Goal: Obtain resource: Download file/media

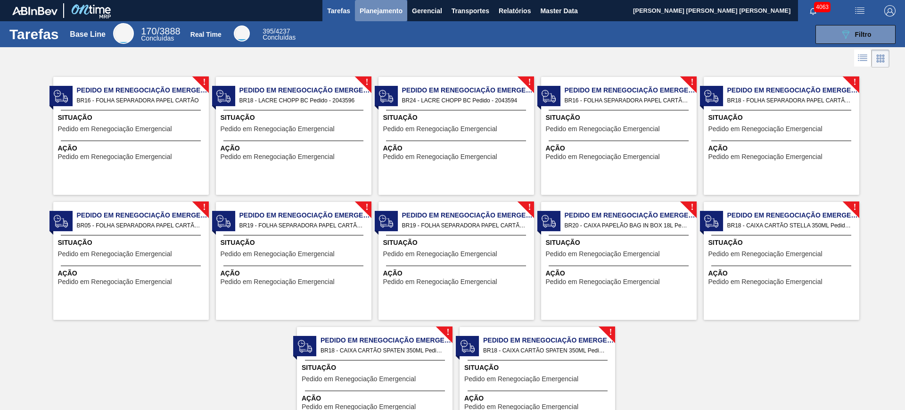
click at [371, 15] on span "Planejamento" at bounding box center [381, 10] width 43 height 11
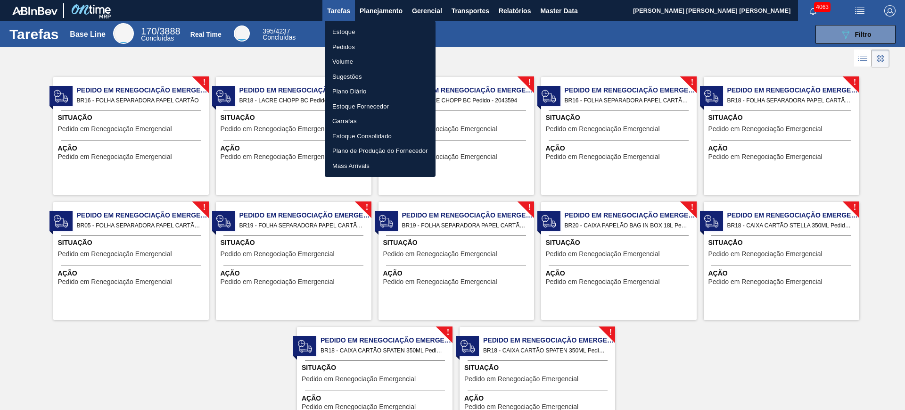
click at [368, 33] on li "Estoque" at bounding box center [380, 32] width 111 height 15
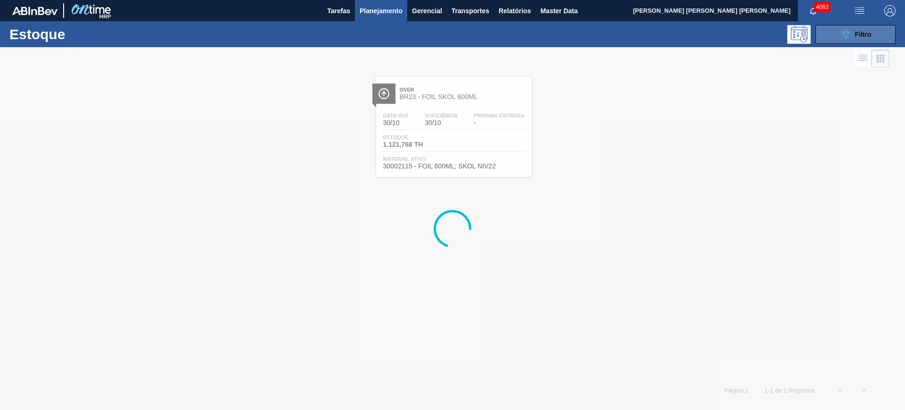
click at [724, 36] on button "089F7B8B-B2A5-4AFE-B5C0-19BA573D28AC Filtro" at bounding box center [856, 34] width 80 height 19
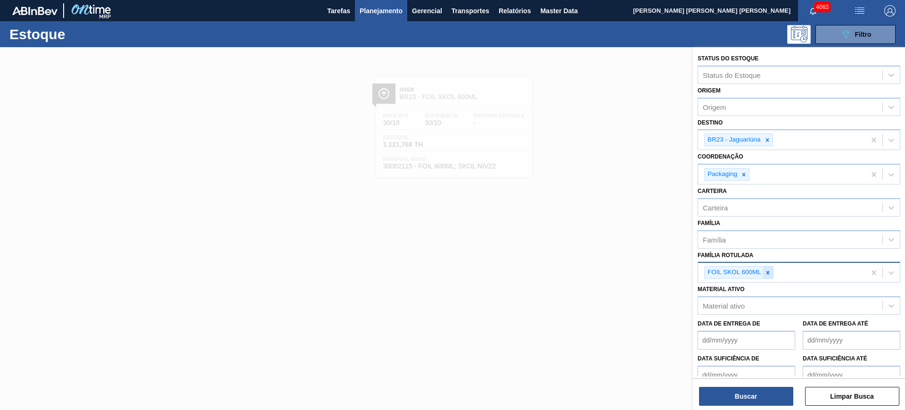
click at [724, 270] on icon at bounding box center [768, 272] width 7 height 7
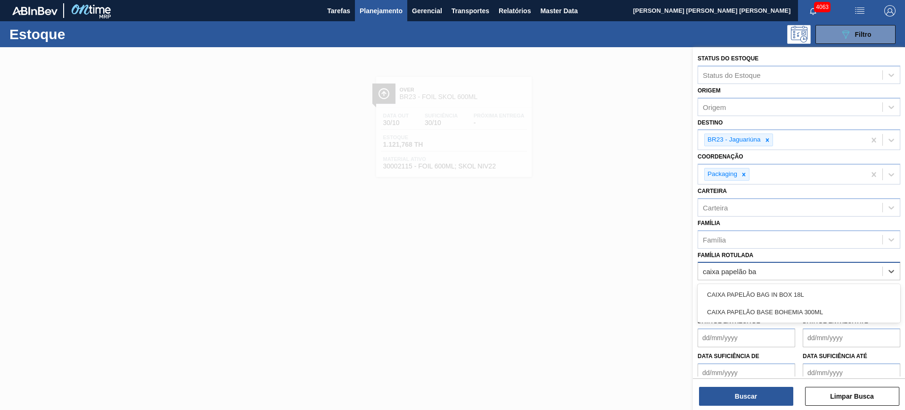
type Rotulada "caixa papelão bag"
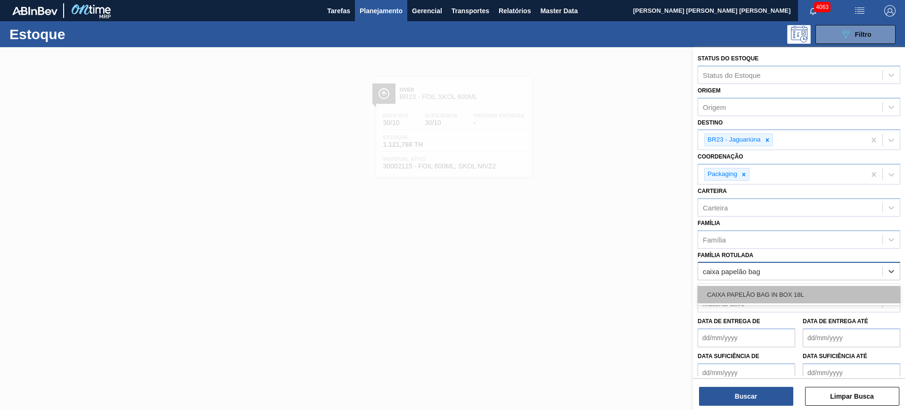
click at [724, 291] on div "CAIXA PAPELÃO BAG IN BOX 18L" at bounding box center [799, 294] width 203 height 17
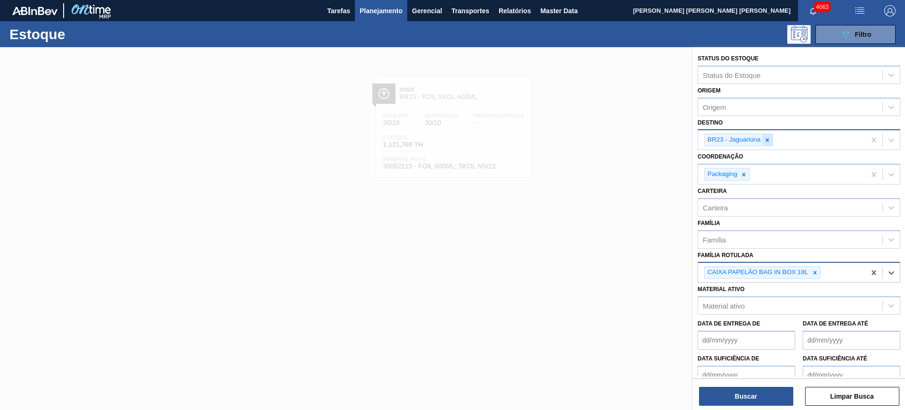
click at [724, 137] on icon at bounding box center [767, 140] width 7 height 7
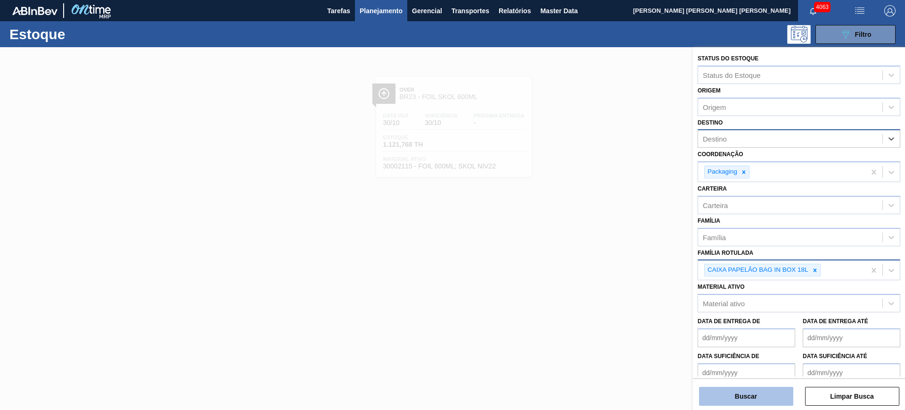
click at [724, 327] on button "Buscar" at bounding box center [746, 396] width 94 height 19
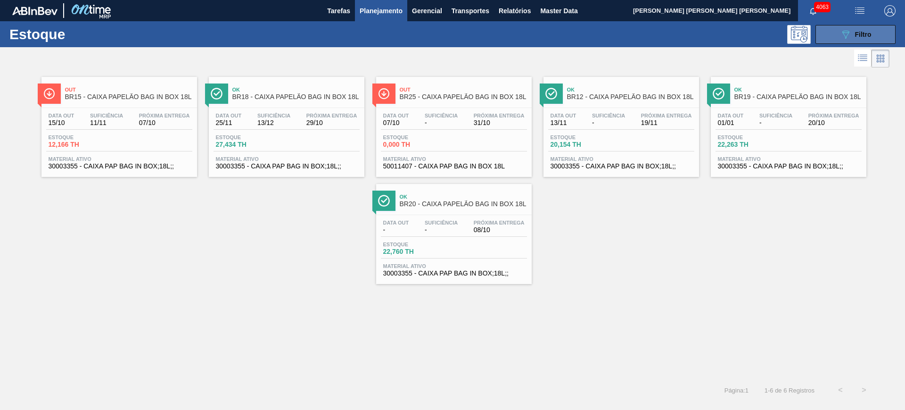
click at [724, 37] on icon "089F7B8B-B2A5-4AFE-B5C0-19BA573D28AC" at bounding box center [845, 34] width 11 height 11
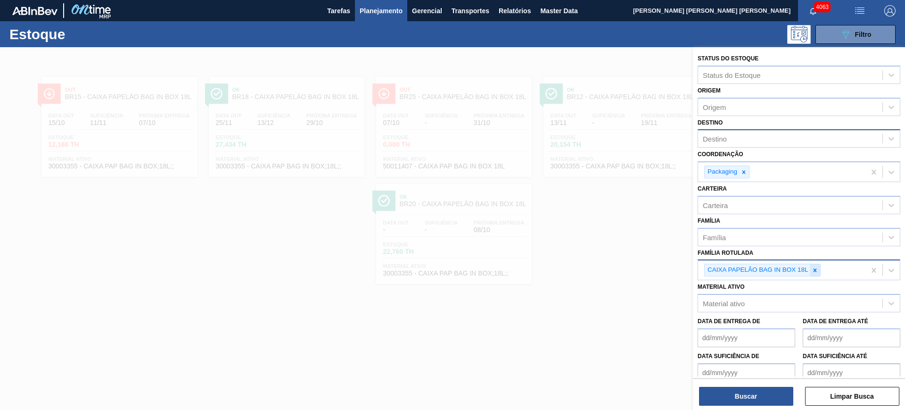
click at [724, 272] on icon at bounding box center [815, 270] width 7 height 7
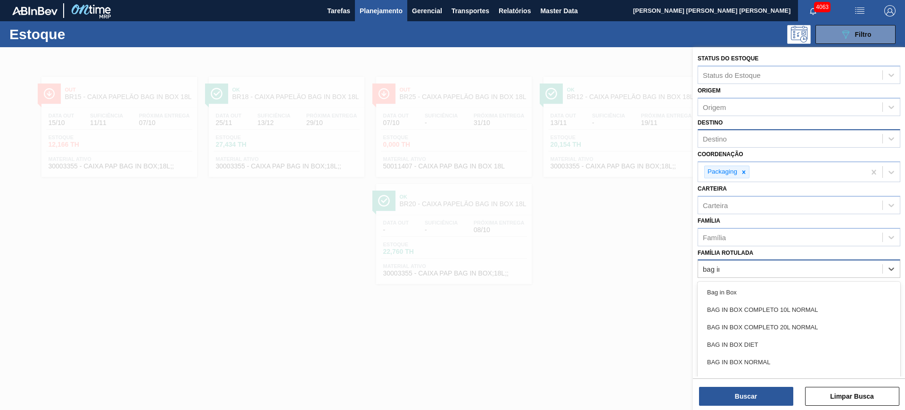
type Rotulada "bag in"
click at [724, 327] on div "BAG IN BOX NORMAL" at bounding box center [799, 361] width 203 height 17
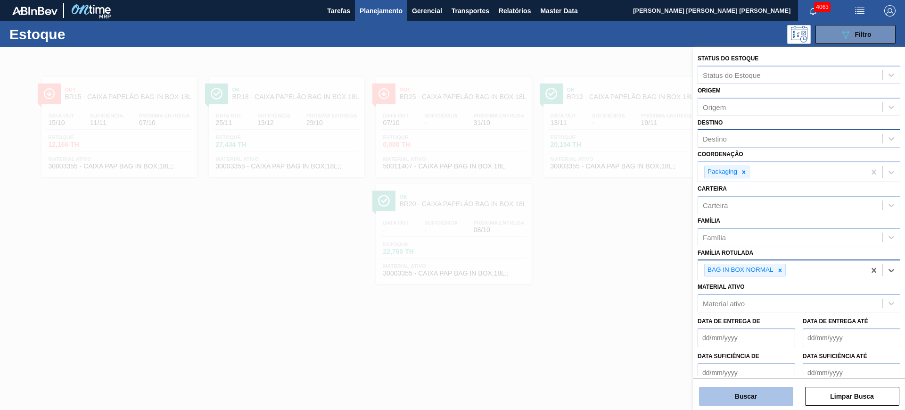
click at [724, 327] on button "Buscar" at bounding box center [746, 396] width 94 height 19
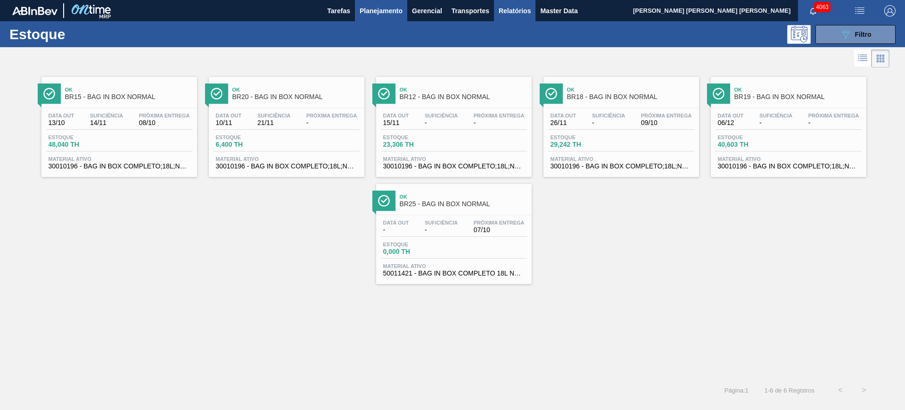
click at [524, 13] on span "Relatórios" at bounding box center [515, 10] width 32 height 11
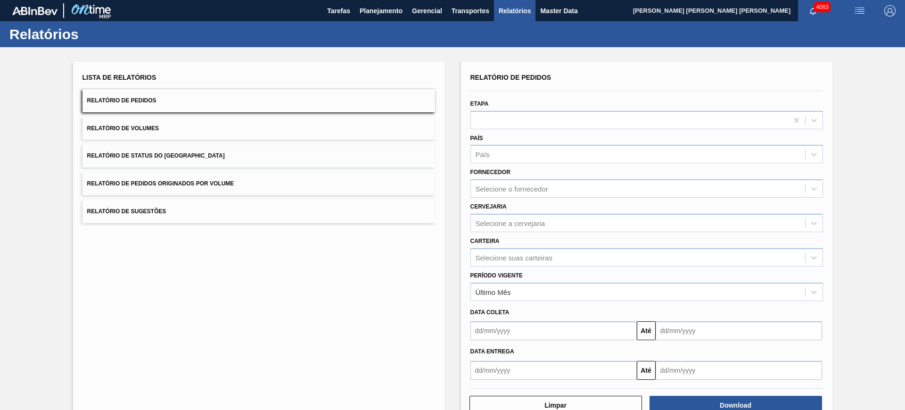
click at [279, 180] on button "Relatório de Pedidos Originados por Volume" at bounding box center [259, 183] width 353 height 23
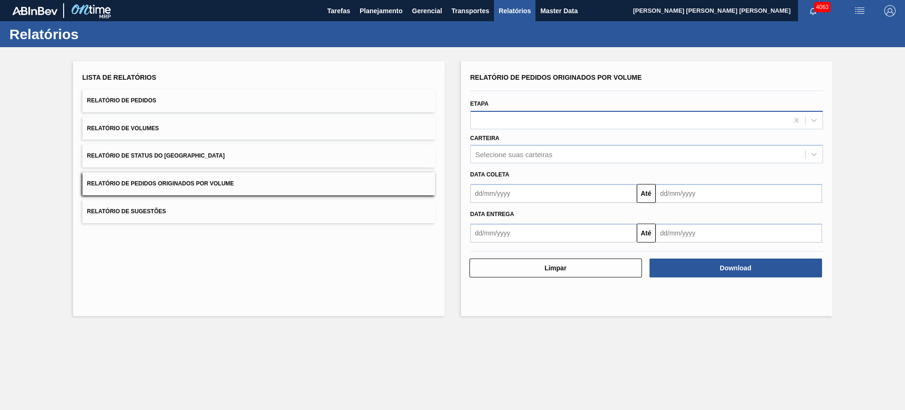
click at [510, 120] on div at bounding box center [629, 120] width 317 height 14
click at [523, 159] on div "Selecione suas carteiras" at bounding box center [638, 155] width 334 height 14
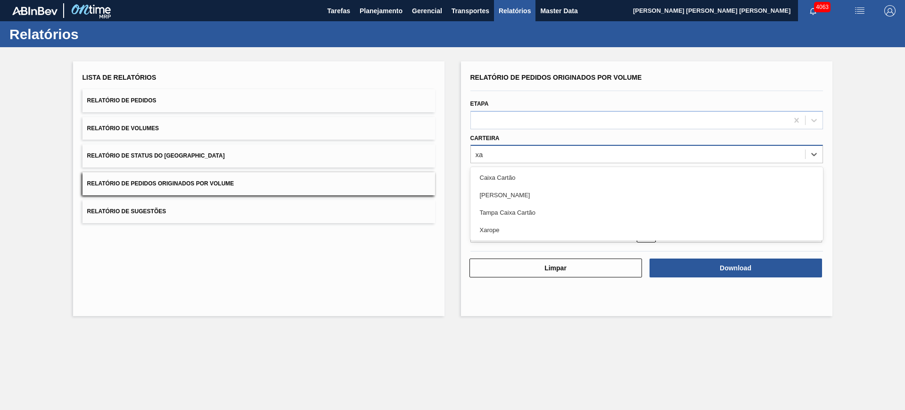
type input "xar"
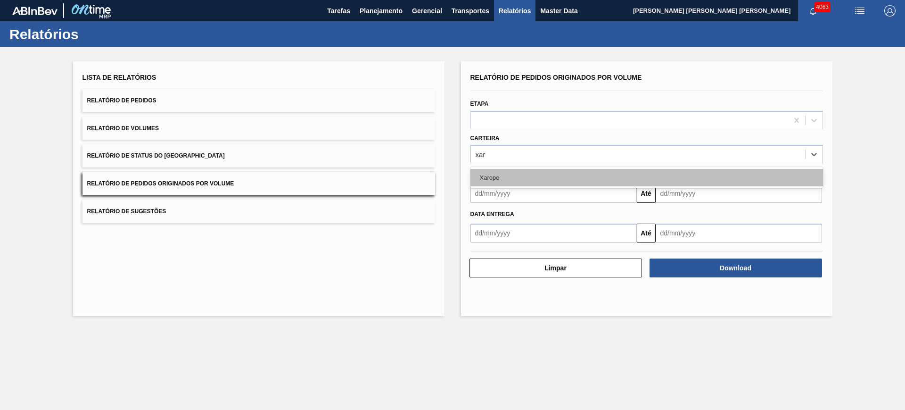
click at [561, 177] on div "Xarope" at bounding box center [647, 177] width 353 height 17
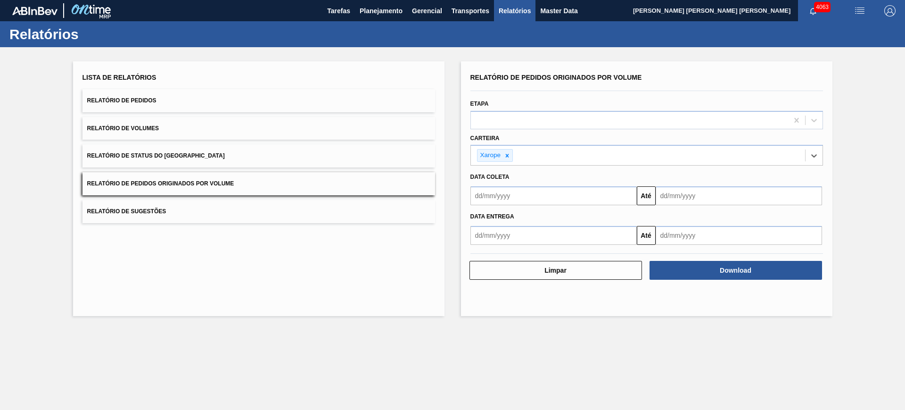
click at [552, 197] on input "text" at bounding box center [554, 195] width 166 height 19
click at [527, 253] on div "1" at bounding box center [527, 248] width 13 height 13
type input "01/10/2025"
click at [692, 200] on input "text" at bounding box center [739, 195] width 166 height 19
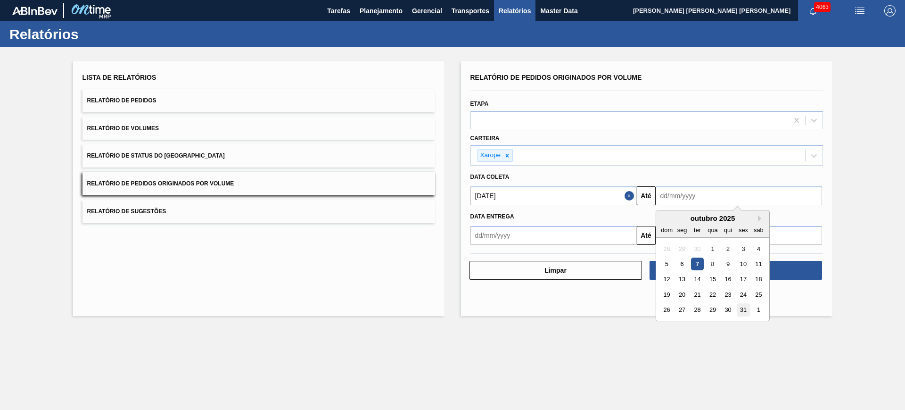
click at [724, 312] on div "31" at bounding box center [743, 310] width 13 height 13
type input "31/10/2025"
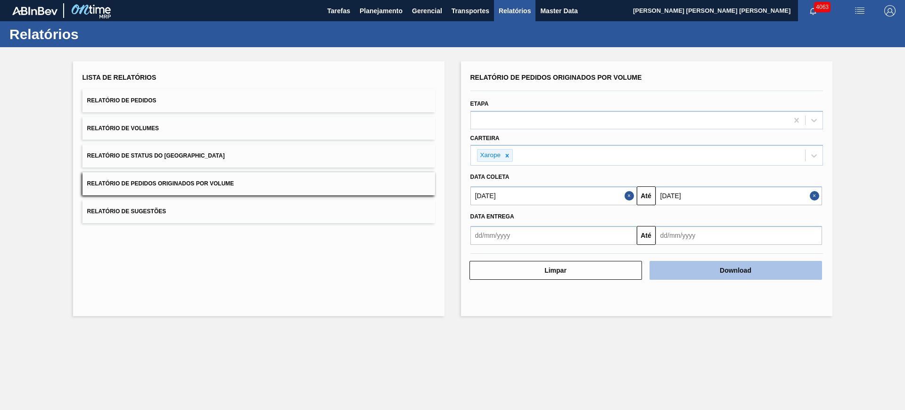
click at [724, 274] on button "Download" at bounding box center [736, 270] width 173 height 19
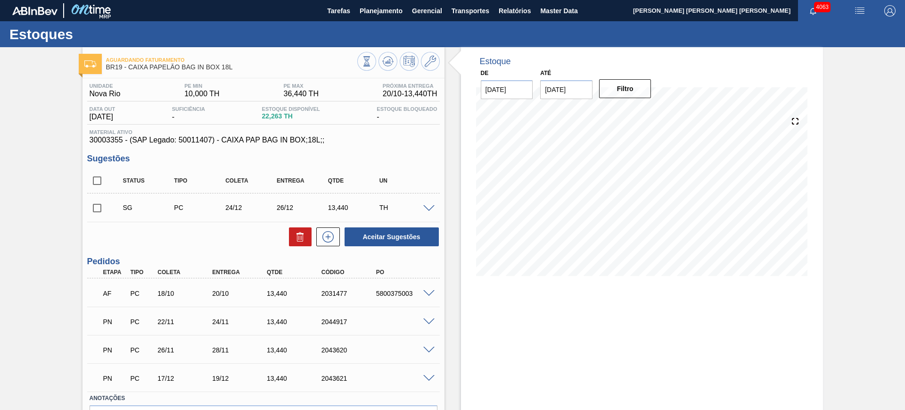
scroll to position [59, 0]
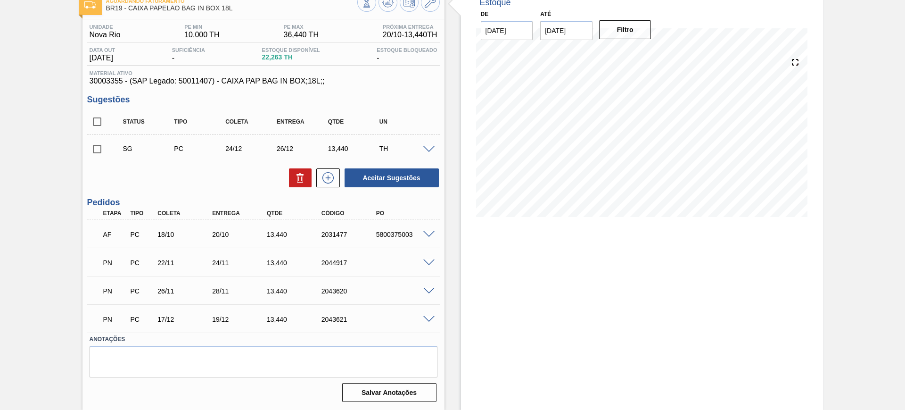
click at [434, 258] on div at bounding box center [430, 261] width 19 height 7
click at [430, 263] on span at bounding box center [428, 262] width 11 height 7
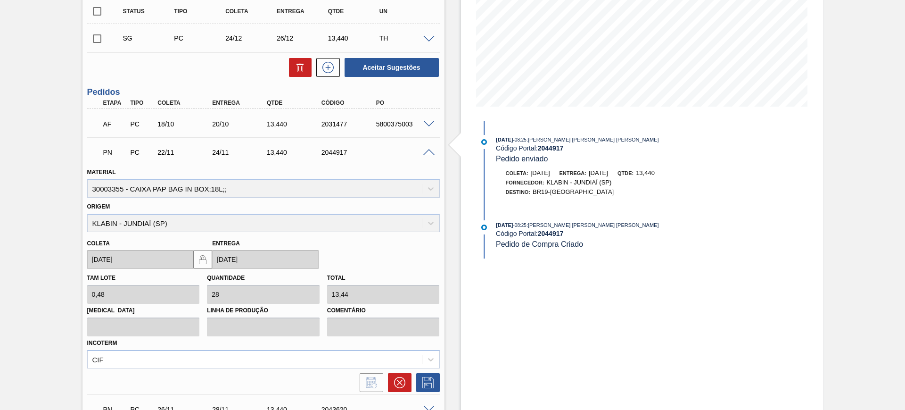
scroll to position [177, 0]
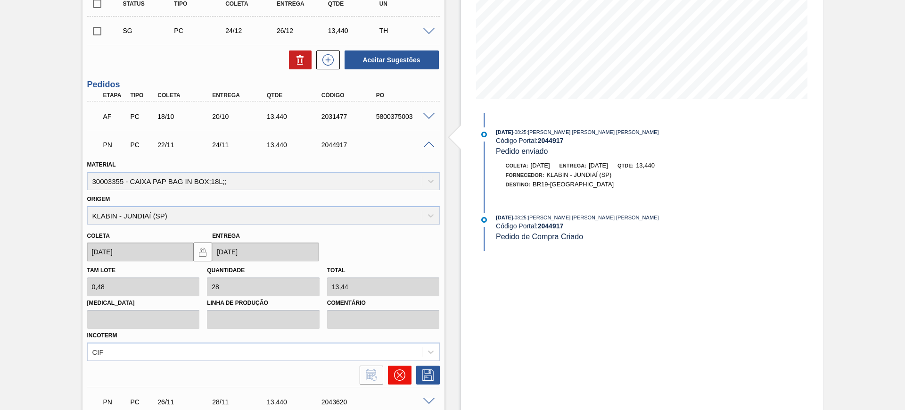
click at [398, 373] on icon at bounding box center [399, 374] width 11 height 11
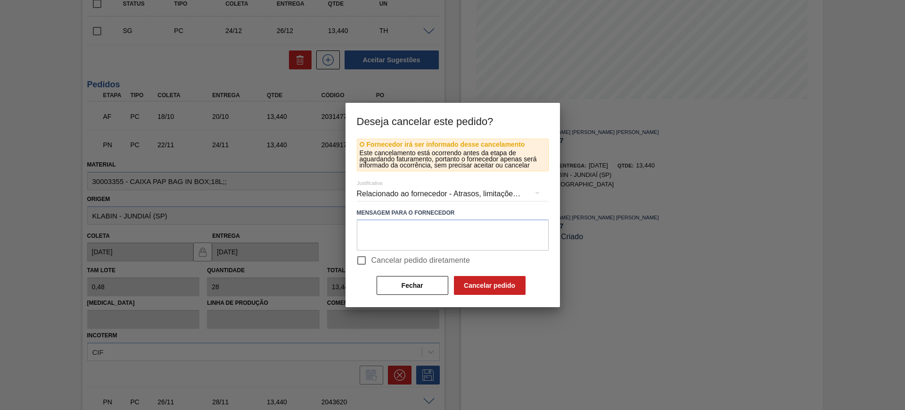
click at [387, 260] on span "Cancelar pedido diretamente" at bounding box center [421, 260] width 99 height 11
click at [372, 260] on input "Cancelar pedido diretamente" at bounding box center [362, 260] width 20 height 20
checkbox input "true"
click at [484, 284] on button "Cancelar pedido" at bounding box center [490, 285] width 72 height 19
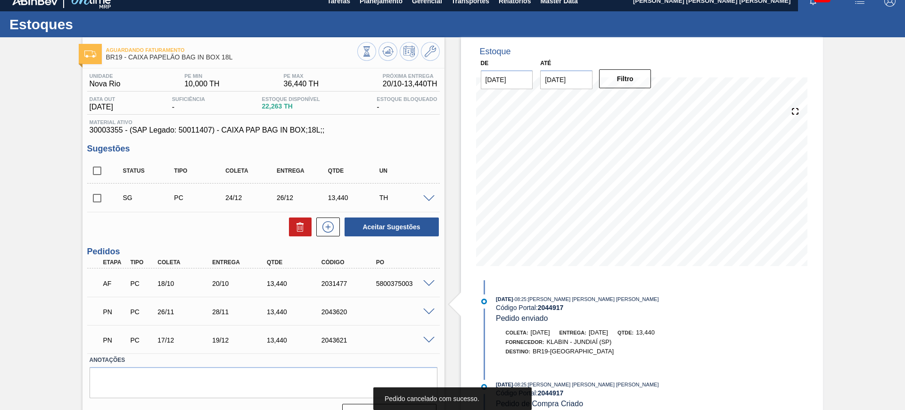
scroll to position [0, 0]
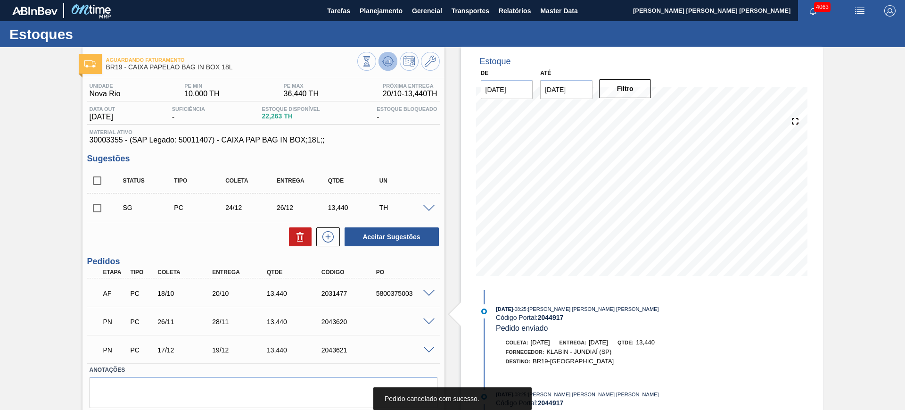
click at [389, 69] on button at bounding box center [388, 61] width 19 height 19
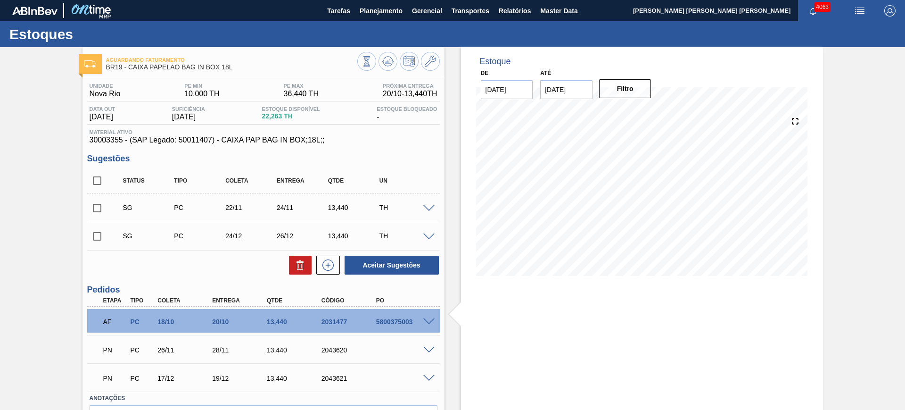
click at [100, 177] on input "checkbox" at bounding box center [97, 181] width 20 height 20
checkbox input "true"
click at [290, 264] on button at bounding box center [300, 265] width 23 height 19
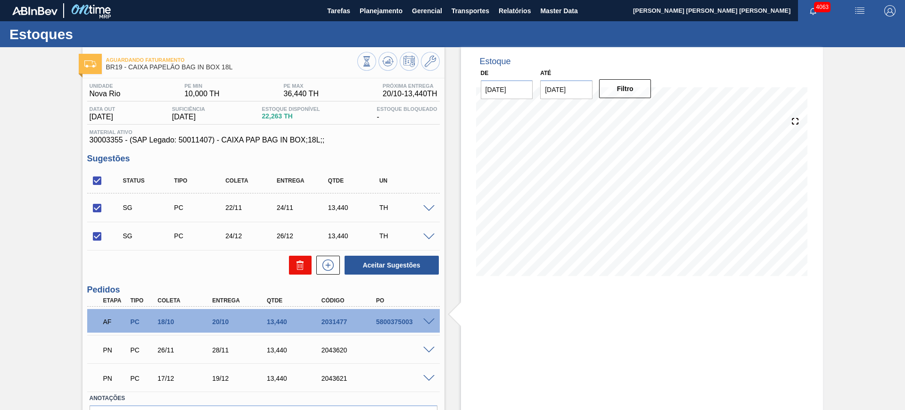
checkbox input "false"
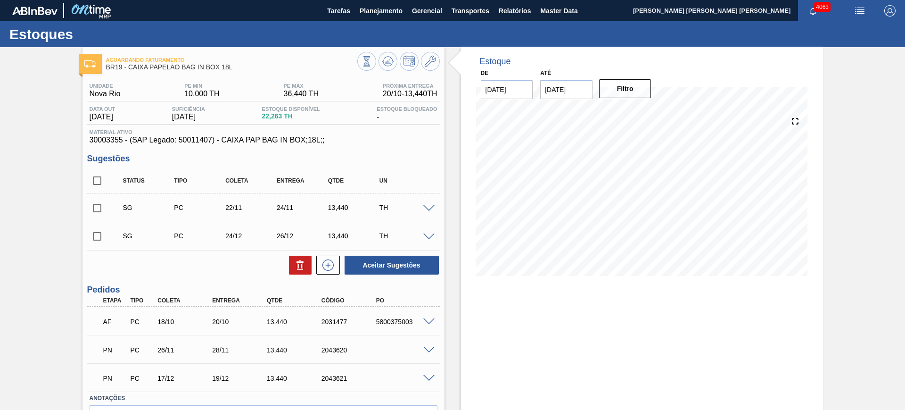
click at [99, 174] on input "checkbox" at bounding box center [97, 181] width 20 height 20
checkbox input "true"
click at [297, 266] on icon at bounding box center [300, 264] width 11 height 11
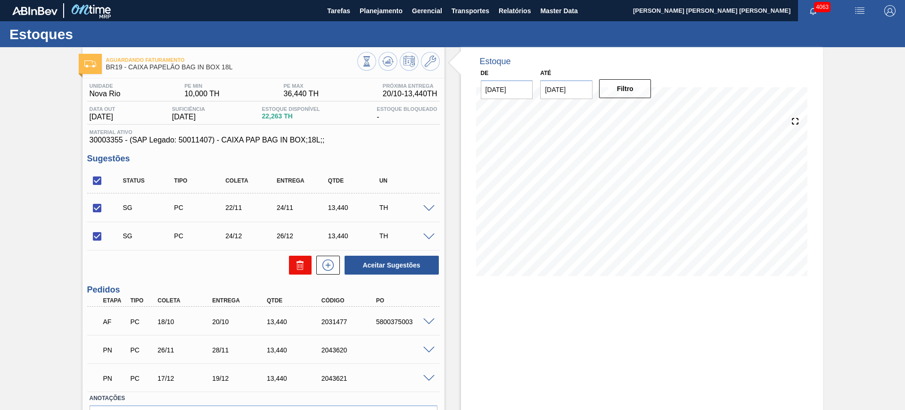
checkbox input "false"
